Goal: Transaction & Acquisition: Purchase product/service

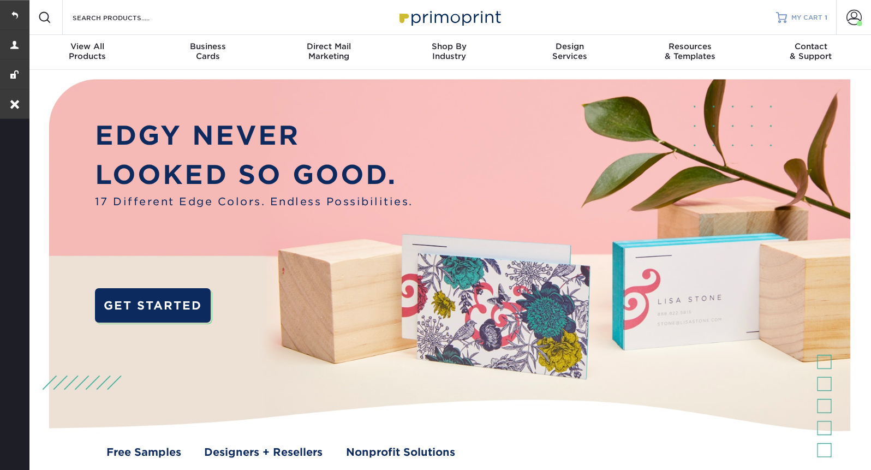
click at [808, 16] on span "MY CART" at bounding box center [807, 17] width 31 height 9
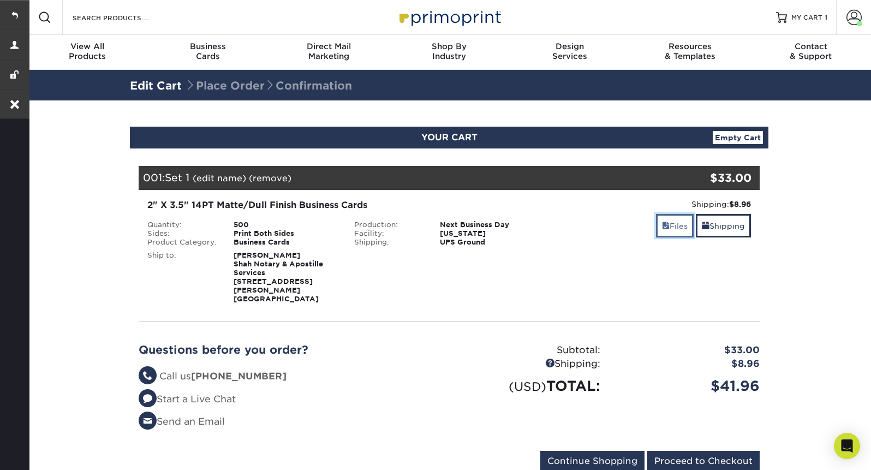
click at [674, 217] on link "Files" at bounding box center [675, 225] width 38 height 23
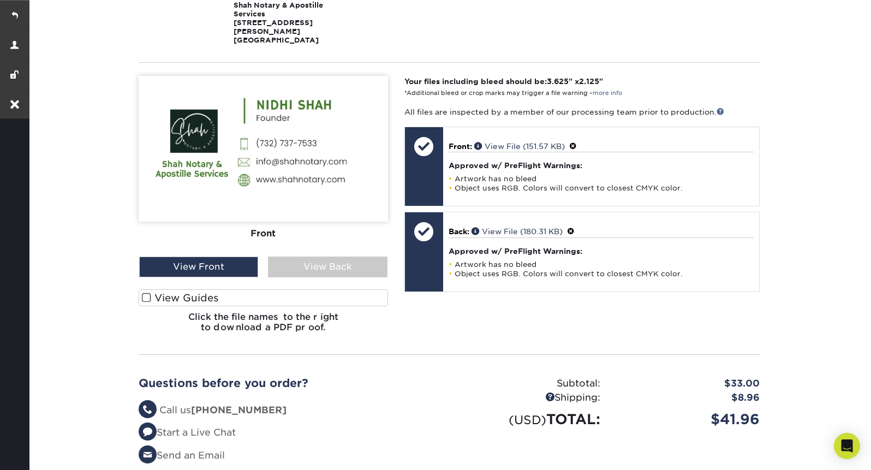
scroll to position [268, 0]
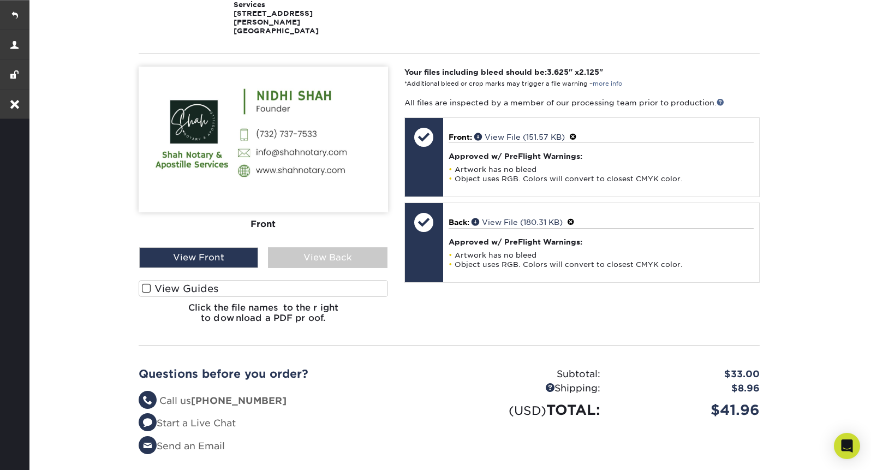
click at [146, 283] on span at bounding box center [146, 288] width 9 height 10
click at [0, 0] on input "View Guides" at bounding box center [0, 0] width 0 height 0
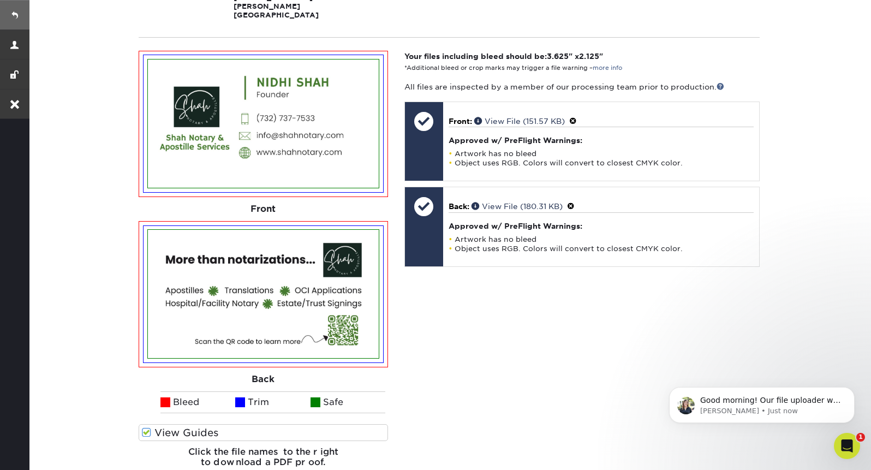
scroll to position [0, 0]
click at [16, 20] on link at bounding box center [14, 14] width 29 height 29
